Goal: Task Accomplishment & Management: Use online tool/utility

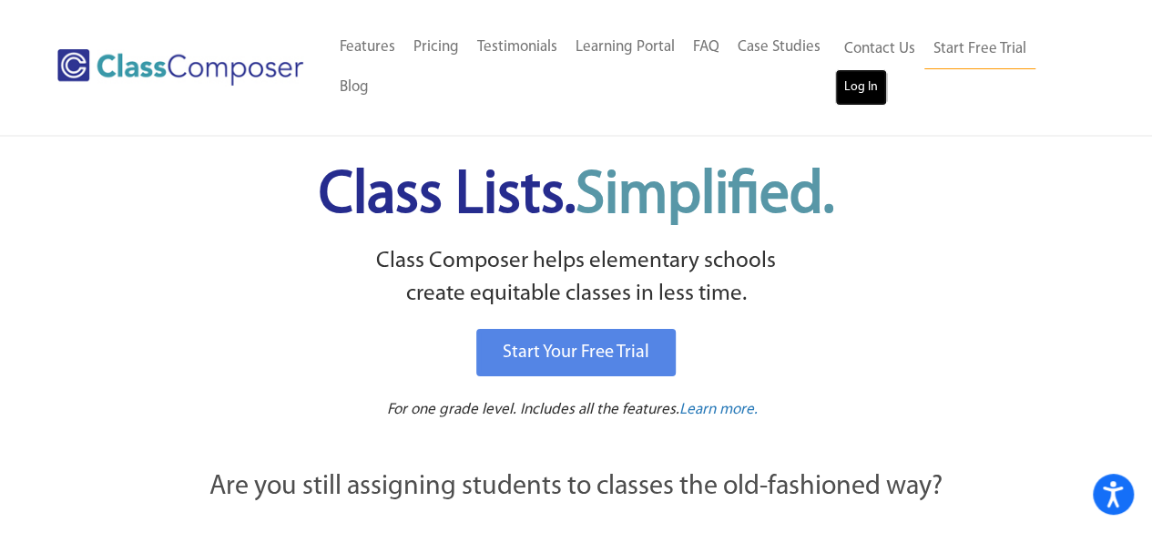
click at [868, 81] on link "Log In" at bounding box center [861, 87] width 52 height 36
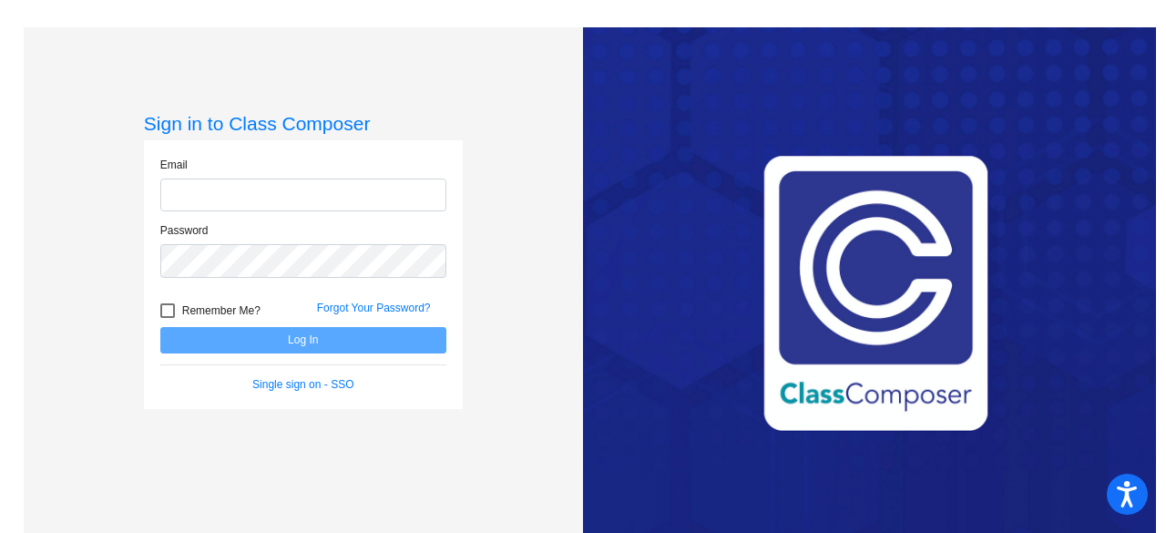
click at [288, 188] on input "email" at bounding box center [303, 195] width 286 height 34
type input "[EMAIL_ADDRESS][DOMAIN_NAME]"
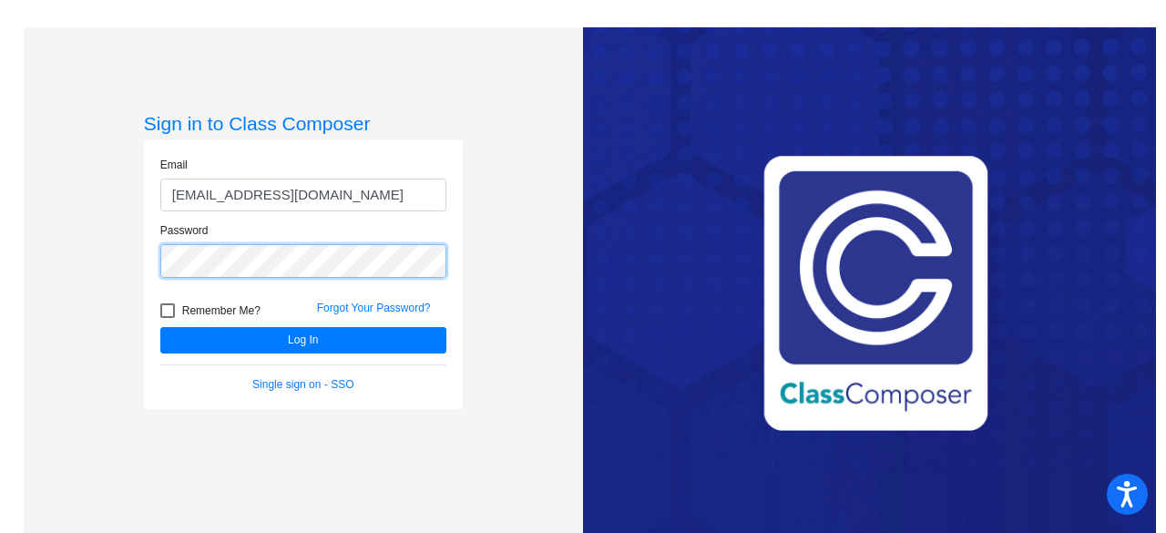
click at [160, 327] on button "Log In" at bounding box center [303, 340] width 286 height 26
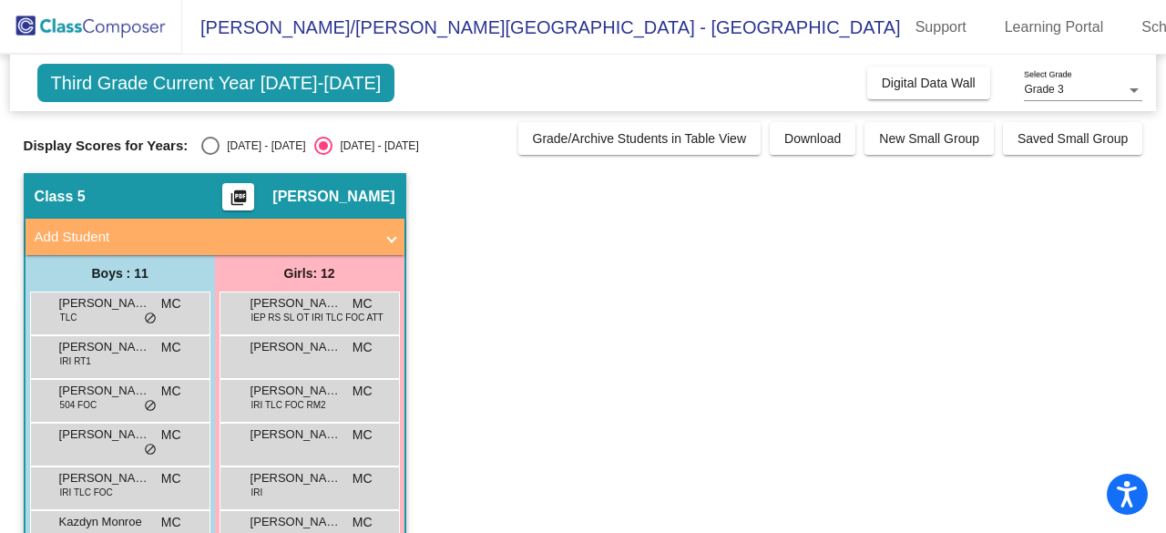
click at [213, 151] on div "Select an option" at bounding box center [210, 146] width 18 height 18
click at [210, 155] on input "[DATE] - [DATE]" at bounding box center [209, 155] width 1 height 1
radio input "true"
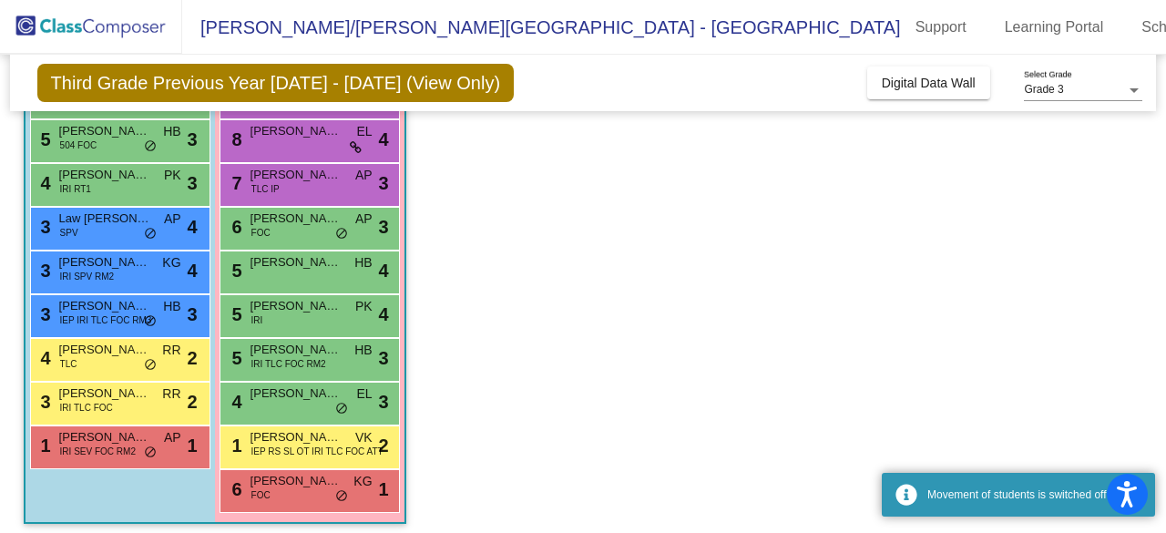
scroll to position [311, 0]
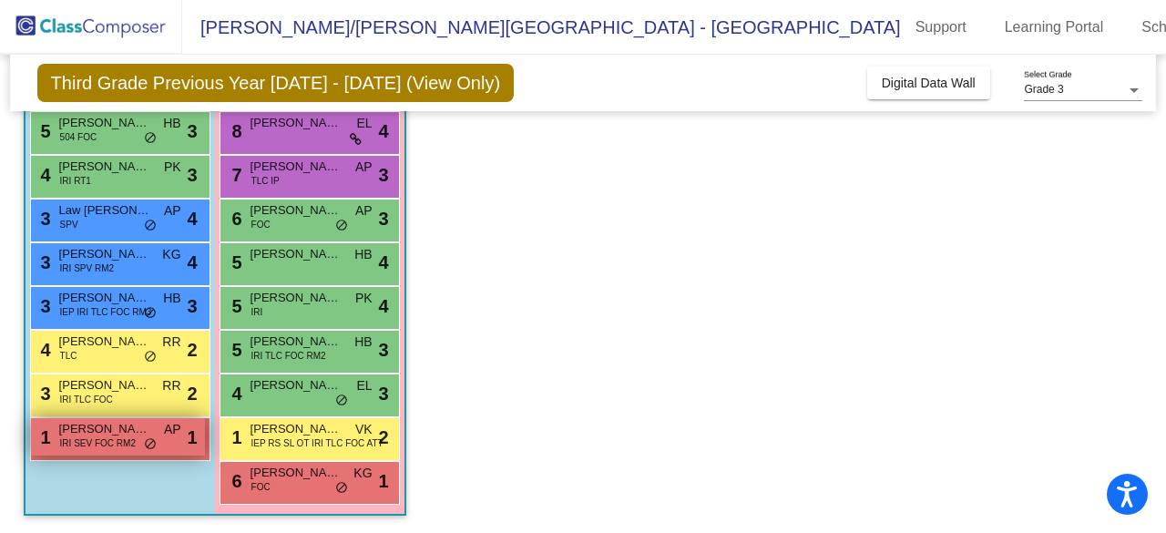
click at [117, 432] on span "[PERSON_NAME]" at bounding box center [104, 429] width 91 height 18
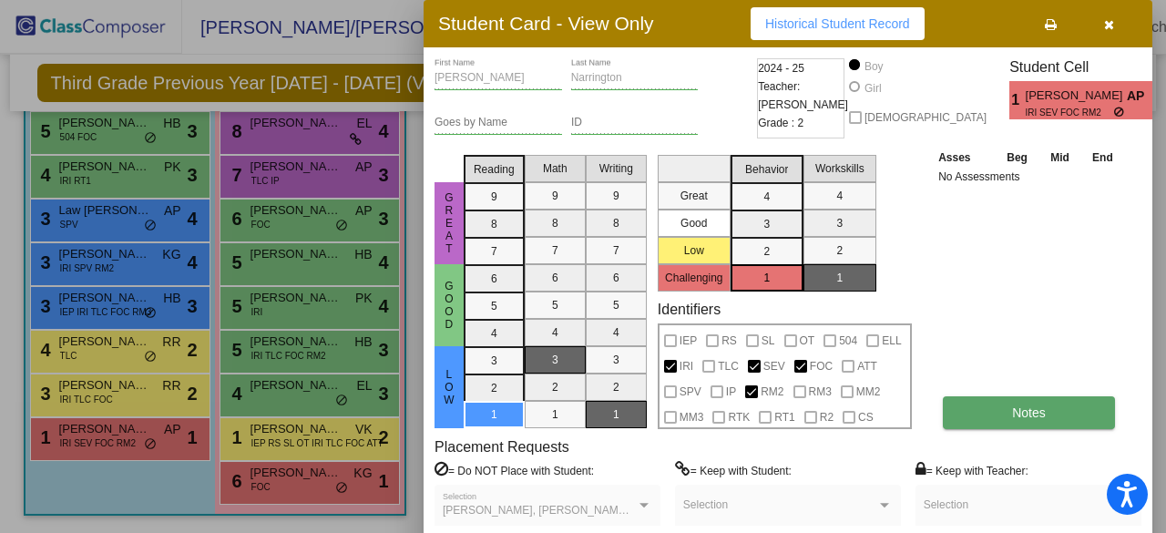
click at [1076, 411] on button "Notes" at bounding box center [1029, 412] width 172 height 33
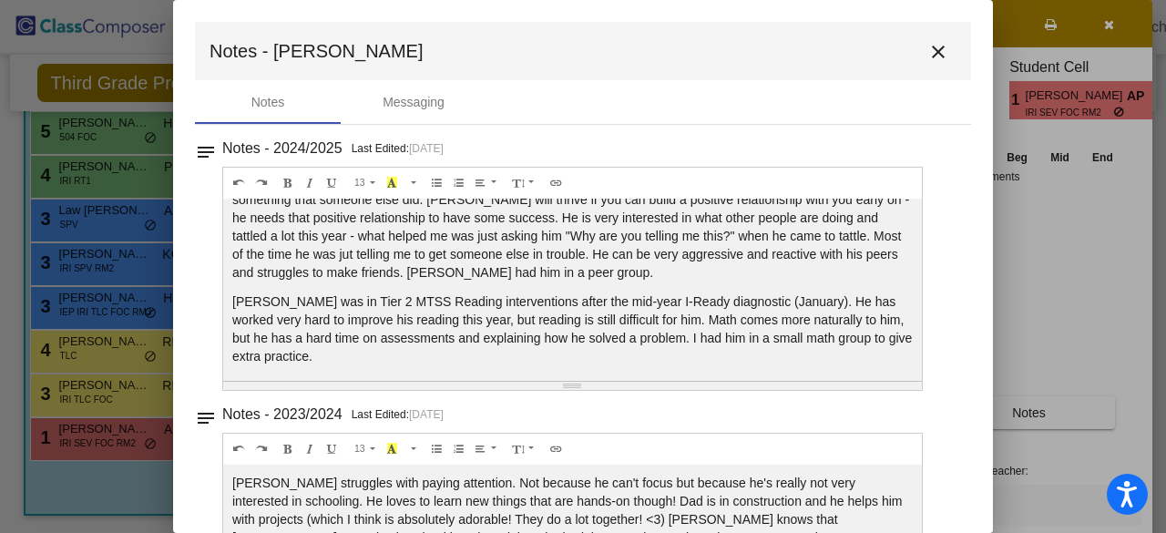
scroll to position [95, 0]
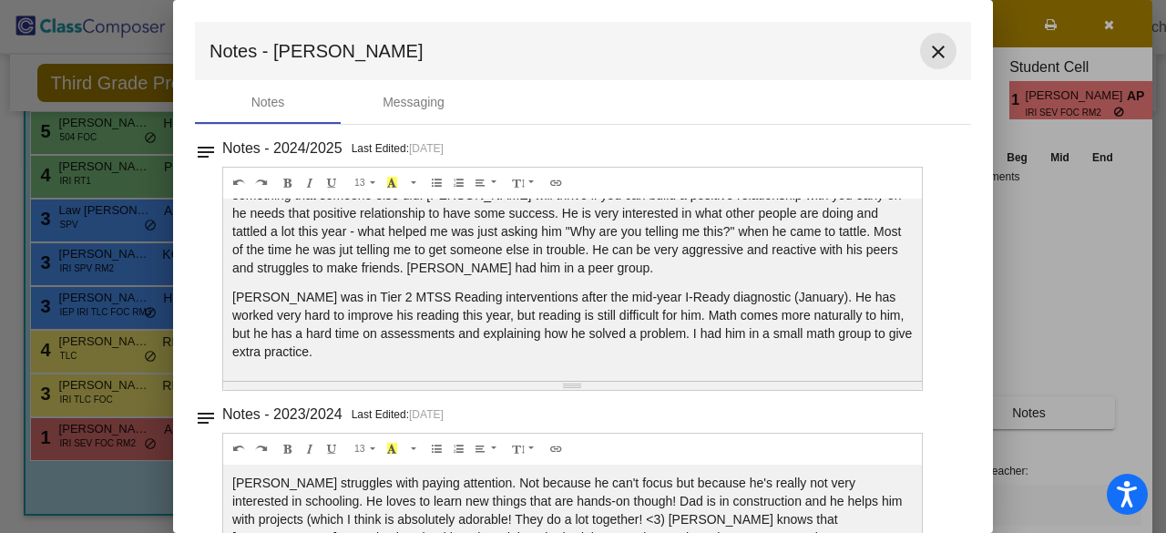
click at [940, 36] on button "close" at bounding box center [938, 51] width 36 height 36
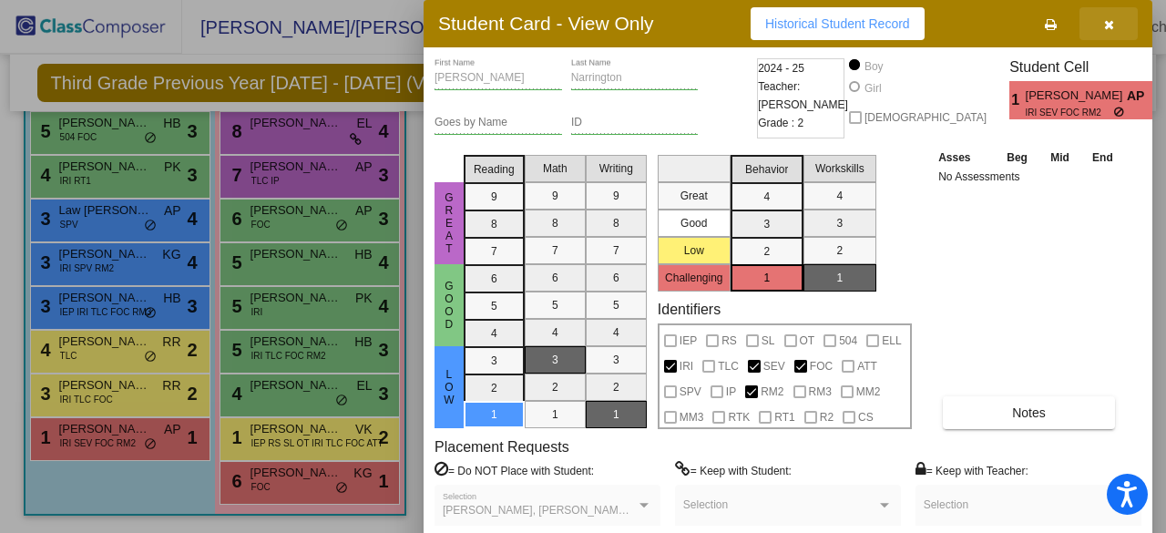
click at [1115, 23] on button "button" at bounding box center [1108, 23] width 58 height 33
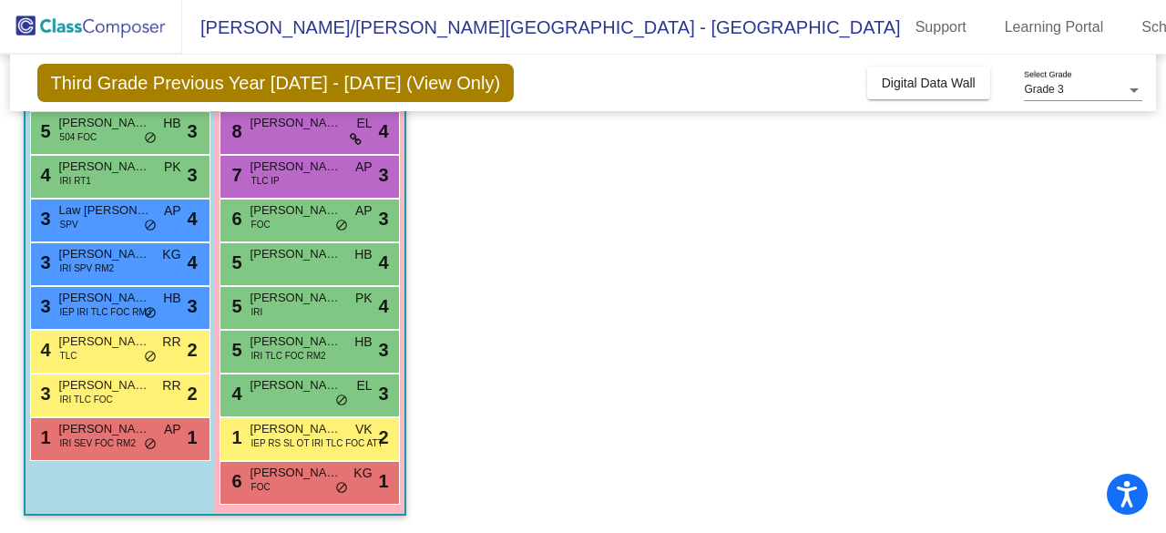
scroll to position [0, 0]
